Goal: Task Accomplishment & Management: Use online tool/utility

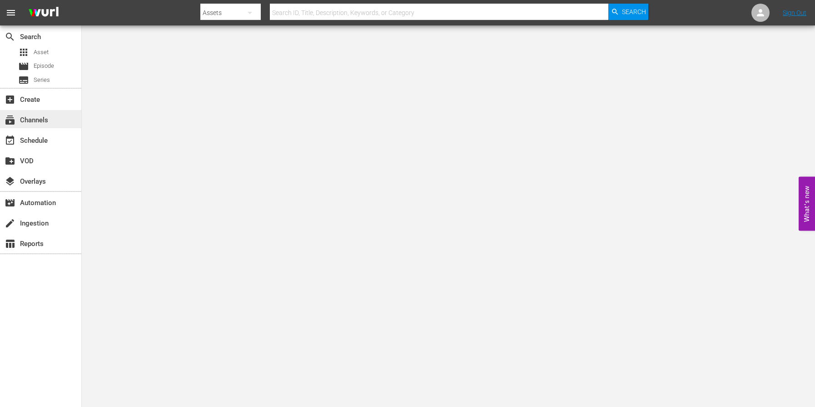
click at [32, 123] on div "subscriptions Channels" at bounding box center [25, 119] width 51 height 8
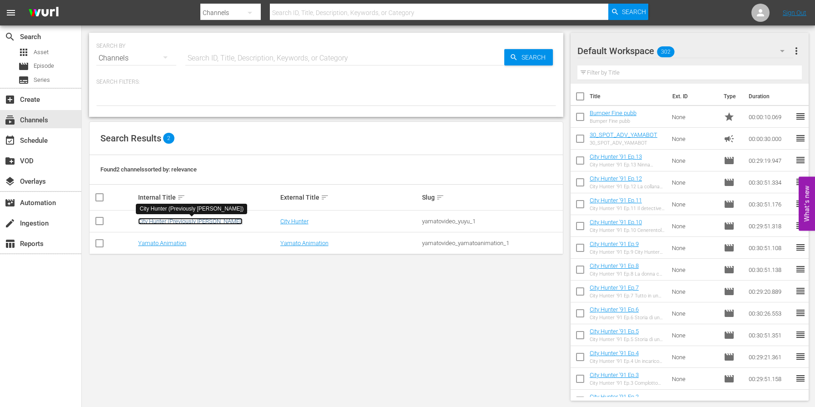
click at [191, 219] on link "City Hunter (Previously [PERSON_NAME])" at bounding box center [190, 221] width 105 height 7
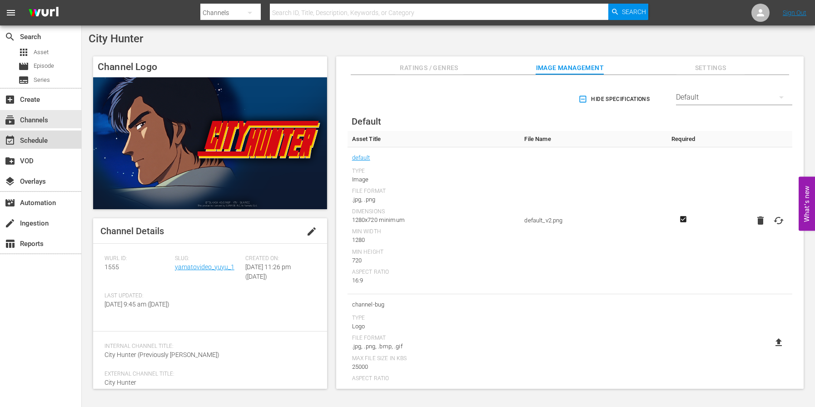
click at [59, 142] on div "event_available Schedule" at bounding box center [40, 139] width 81 height 18
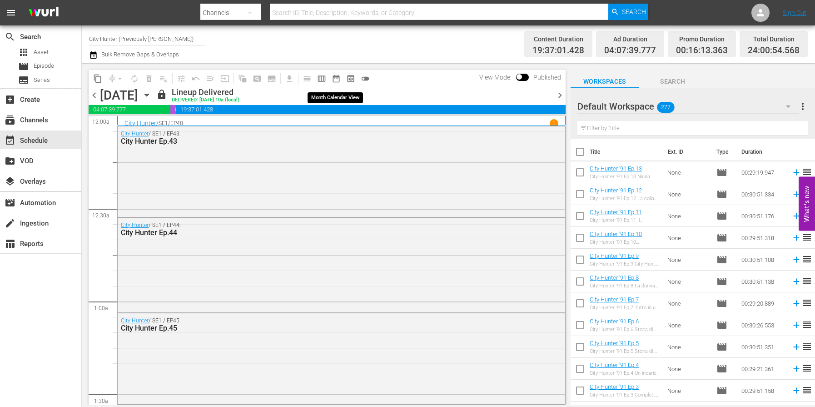
click at [337, 79] on span "date_range_outlined" at bounding box center [336, 78] width 9 height 9
